Goal: Obtain resource: Download file/media

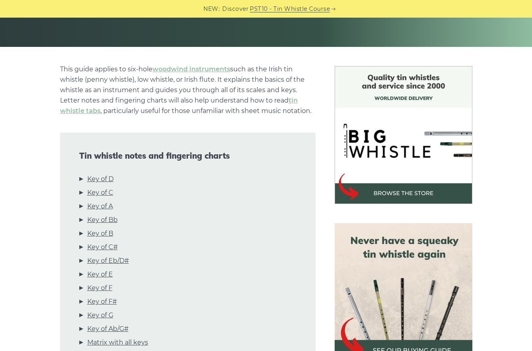
scroll to position [204, 0]
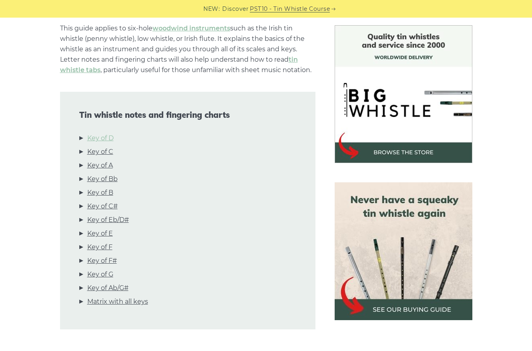
click at [101, 136] on link "Key of D" at bounding box center [100, 138] width 26 height 10
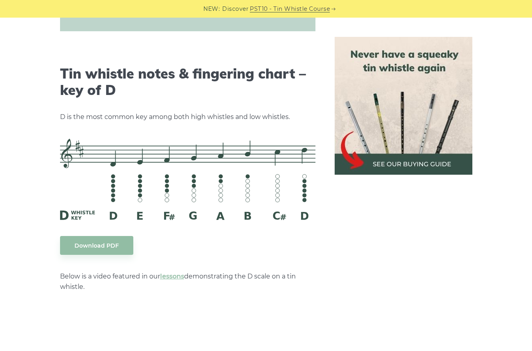
scroll to position [1247, 0]
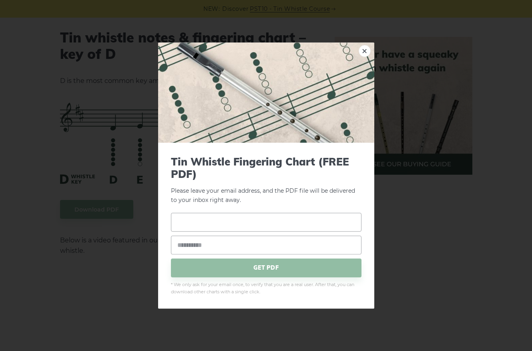
click at [283, 223] on input "text" at bounding box center [266, 222] width 191 height 19
type input "**********"
click at [291, 247] on input "email" at bounding box center [266, 244] width 191 height 19
type input "**********"
click at [302, 267] on span "GET PDF" at bounding box center [266, 267] width 191 height 19
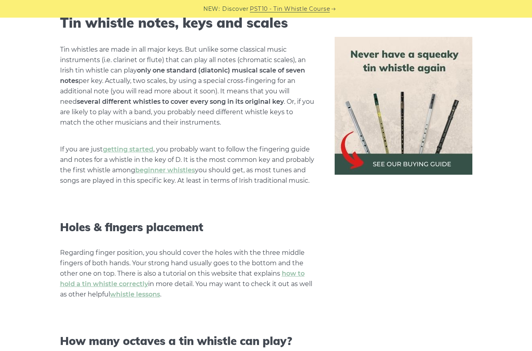
scroll to position [308, 0]
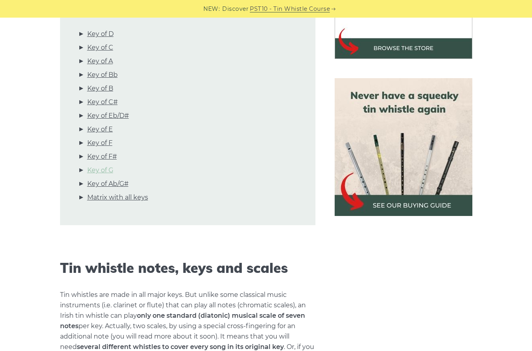
click at [96, 170] on link "Key of G" at bounding box center [100, 170] width 26 height 10
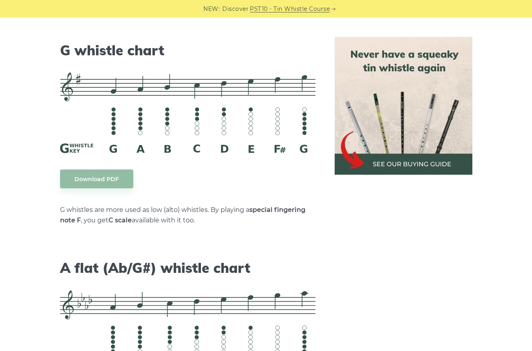
scroll to position [4095, 0]
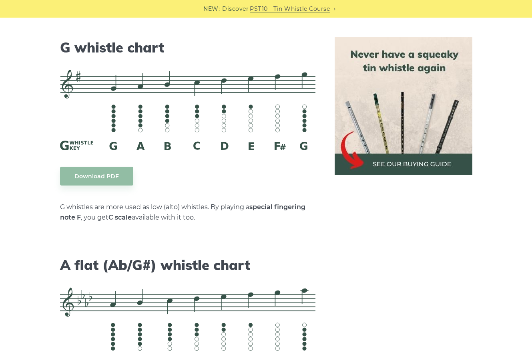
click at [96, 170] on link "Download PDF" at bounding box center [96, 176] width 73 height 19
click at [110, 167] on link "Download PDF" at bounding box center [96, 176] width 73 height 19
